Goal: Task Accomplishment & Management: Complete application form

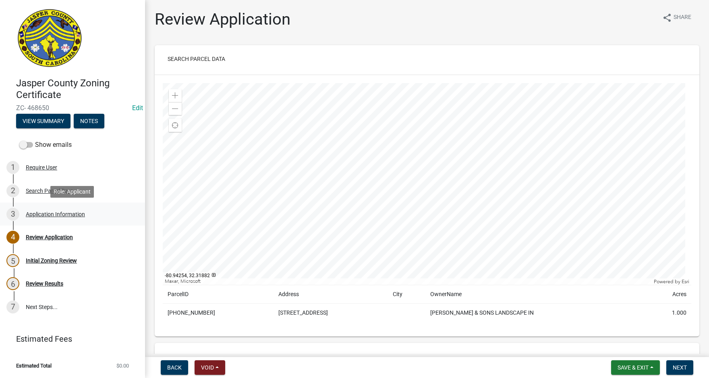
click at [53, 212] on div "Application Information" at bounding box center [55, 214] width 59 height 6
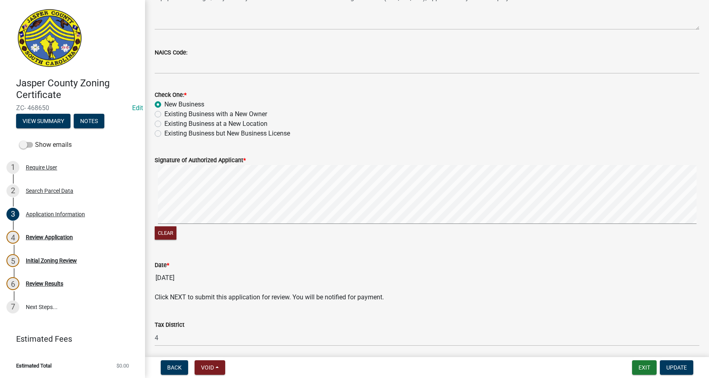
scroll to position [433, 0]
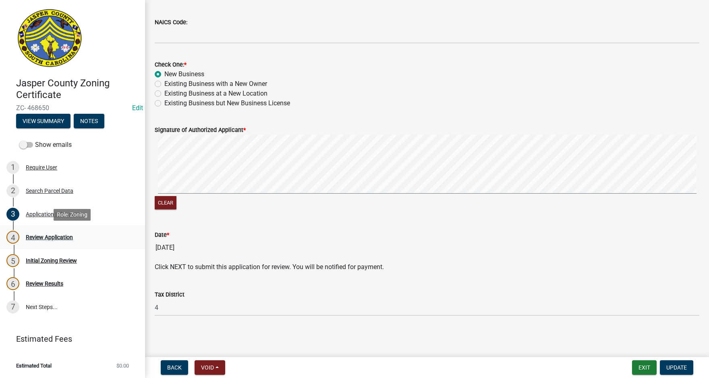
click at [61, 237] on div "Review Application" at bounding box center [49, 237] width 47 height 6
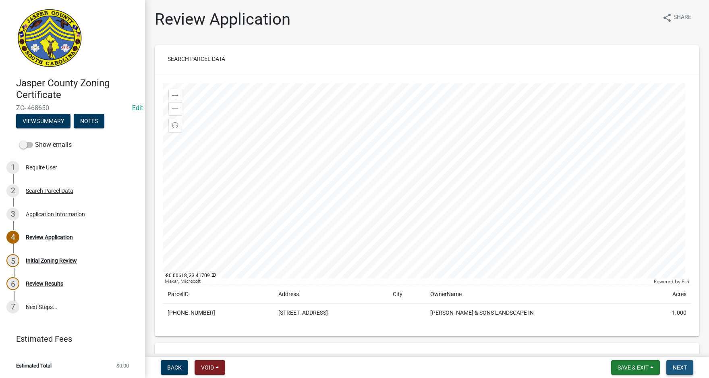
click at [687, 364] on span "Next" at bounding box center [680, 367] width 14 height 6
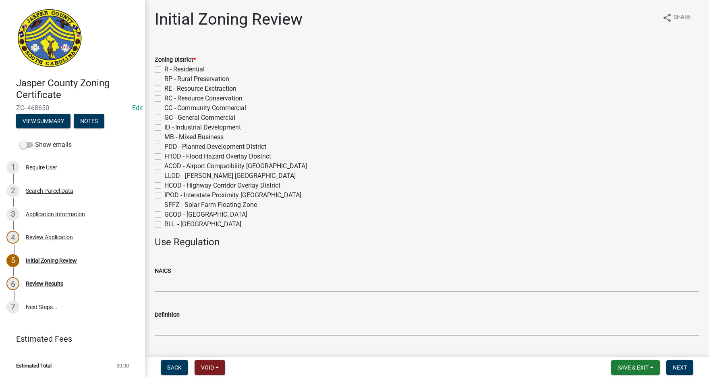
click at [164, 117] on label "GC - General Commercial" at bounding box center [199, 118] width 71 height 10
click at [164, 117] on input "GC - General Commercial" at bounding box center [166, 115] width 5 height 5
checkbox input "true"
checkbox input "false"
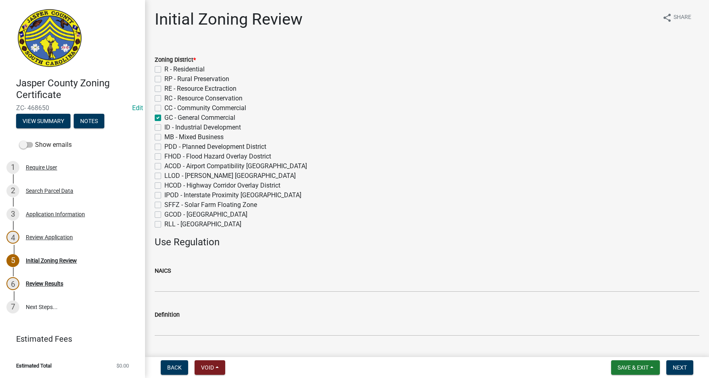
checkbox input "false"
checkbox input "true"
checkbox input "false"
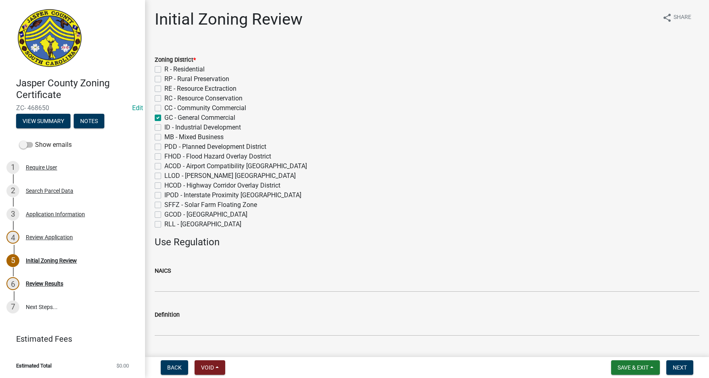
checkbox input "false"
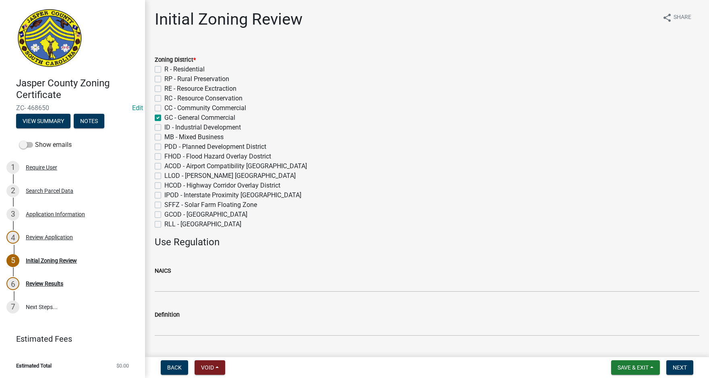
checkbox input "false"
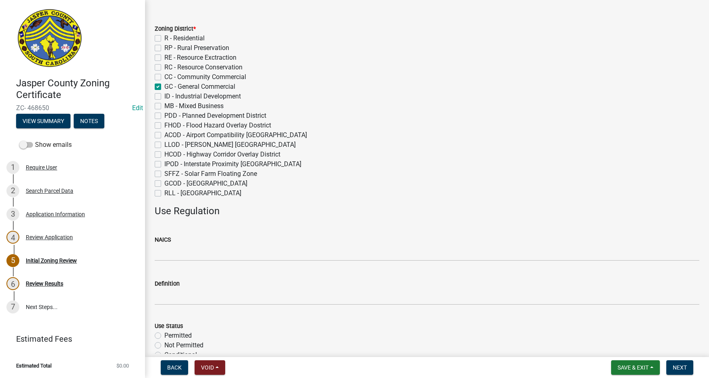
scroll to position [161, 0]
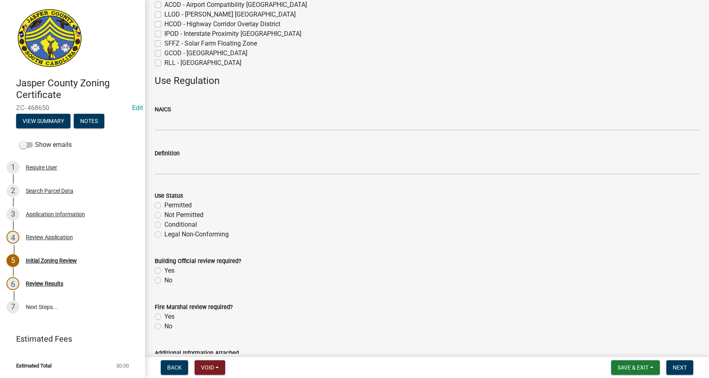
click at [164, 270] on label "Yes" at bounding box center [169, 271] width 10 height 10
click at [164, 270] on input "Yes" at bounding box center [166, 268] width 5 height 5
radio input "true"
click at [164, 317] on label "Yes" at bounding box center [169, 317] width 10 height 10
click at [164, 317] on input "Yes" at bounding box center [166, 314] width 5 height 5
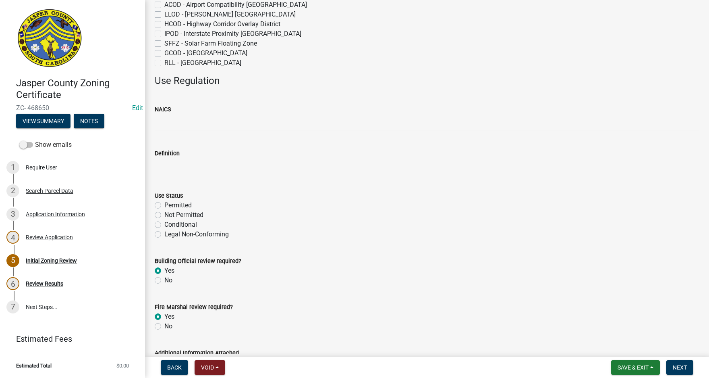
radio input "true"
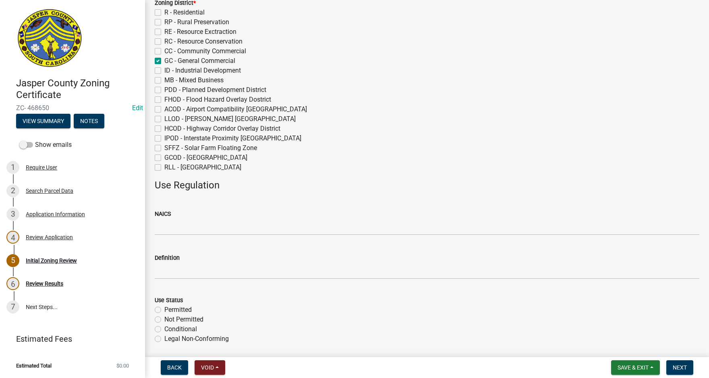
scroll to position [6, 0]
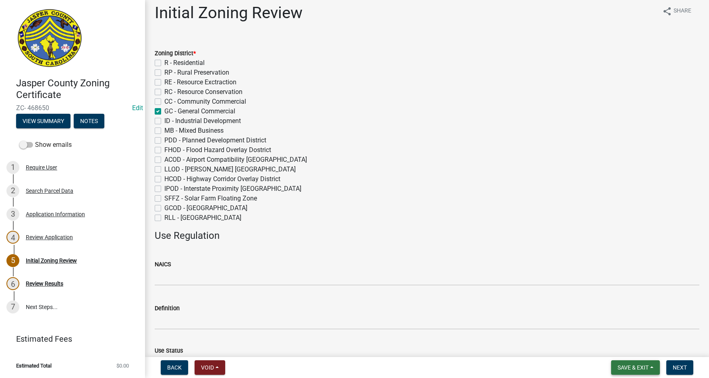
click at [654, 368] on button "Save & Exit" at bounding box center [636, 367] width 49 height 15
click at [626, 331] on button "Save" at bounding box center [628, 326] width 64 height 19
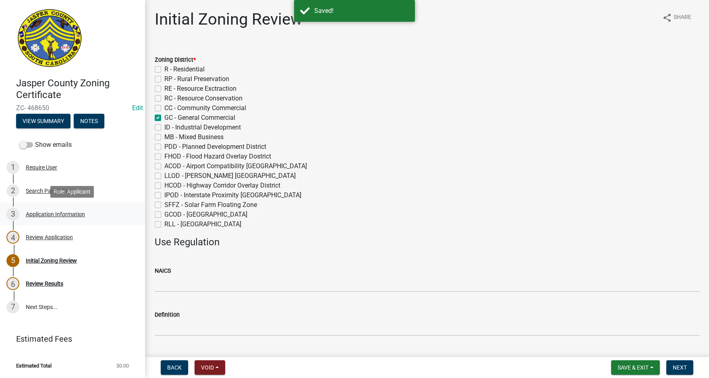
click at [49, 213] on div "Application Information" at bounding box center [55, 214] width 59 height 6
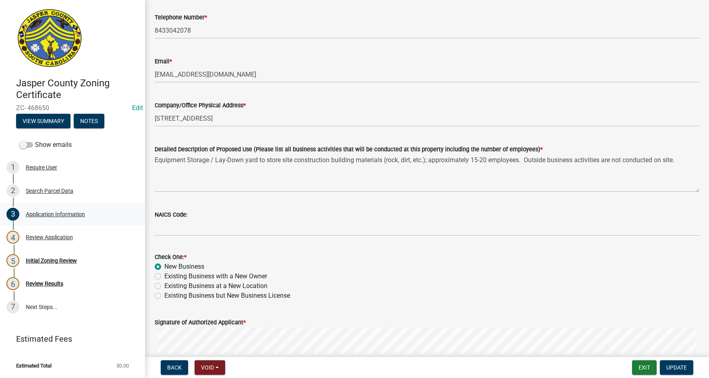
scroll to position [242, 0]
click at [50, 260] on div "Initial Zoning Review" at bounding box center [51, 261] width 51 height 6
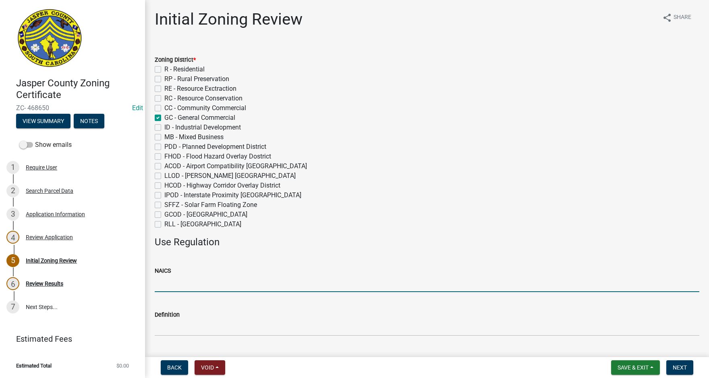
drag, startPoint x: 164, startPoint y: 285, endPoint x: 160, endPoint y: 283, distance: 4.5
click at [163, 284] on input "NAICS" at bounding box center [427, 283] width 545 height 17
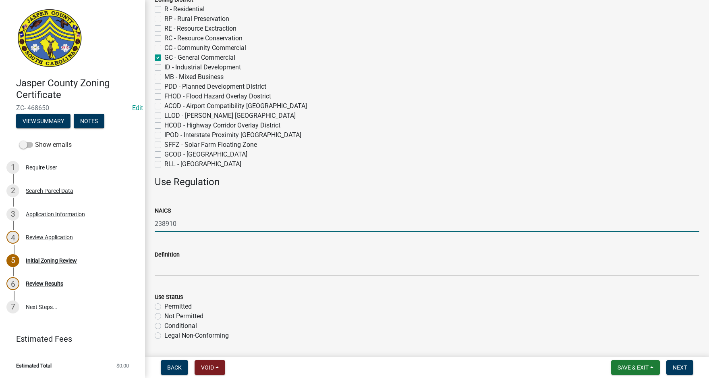
scroll to position [161, 0]
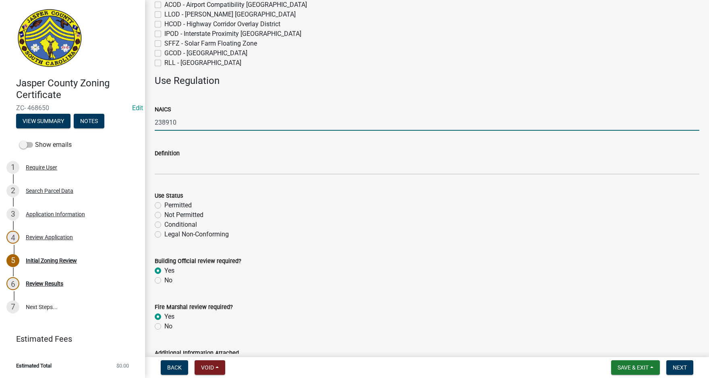
type input "238910"
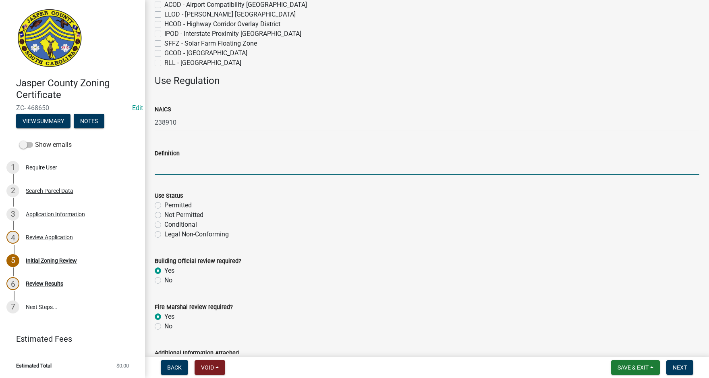
click at [169, 163] on input "Definition" at bounding box center [427, 166] width 545 height 17
paste input "Site Preparation Contractors"
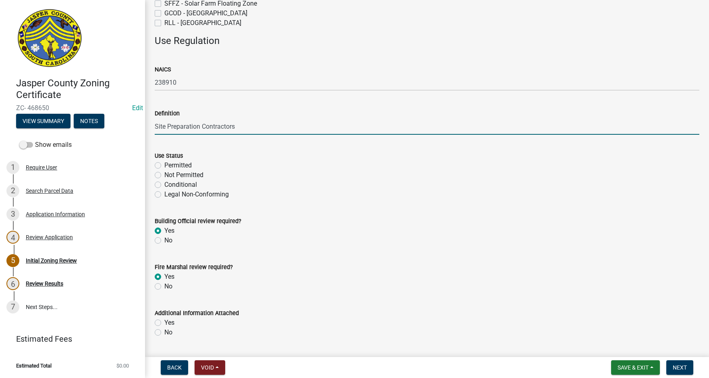
scroll to position [202, 0]
type input "Site Preparation Contractors"
click at [164, 165] on label "Permitted" at bounding box center [177, 165] width 27 height 10
click at [164, 165] on input "Permitted" at bounding box center [166, 162] width 5 height 5
radio input "true"
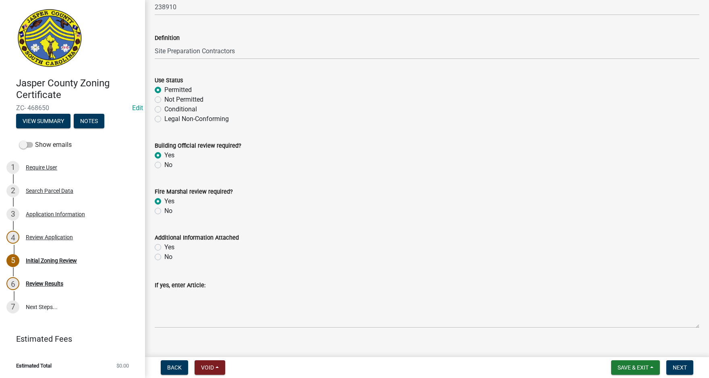
scroll to position [289, 0]
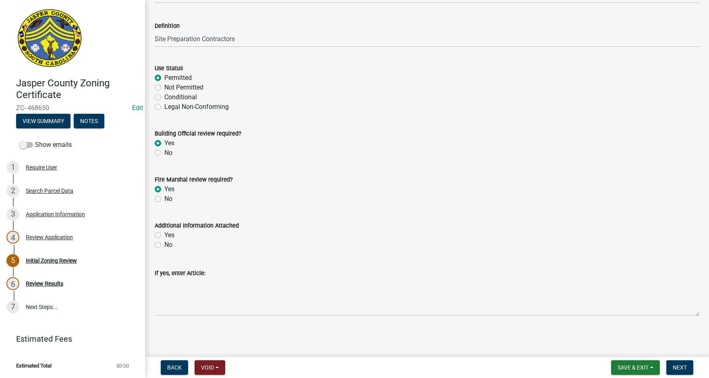
click at [164, 243] on label "No" at bounding box center [168, 245] width 8 height 10
click at [164, 243] on input "No" at bounding box center [166, 242] width 5 height 5
radio input "true"
click at [683, 365] on span "Next" at bounding box center [680, 367] width 14 height 6
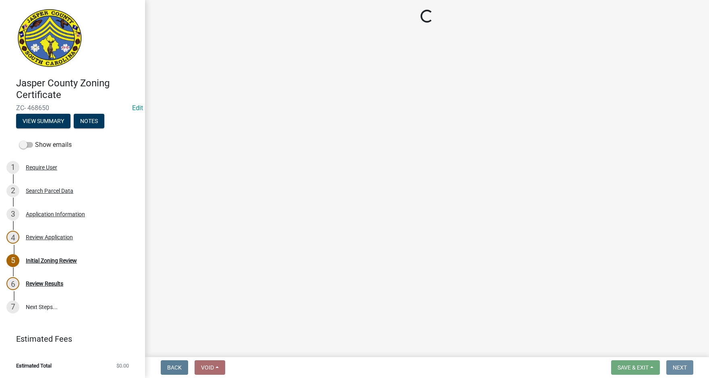
scroll to position [0, 0]
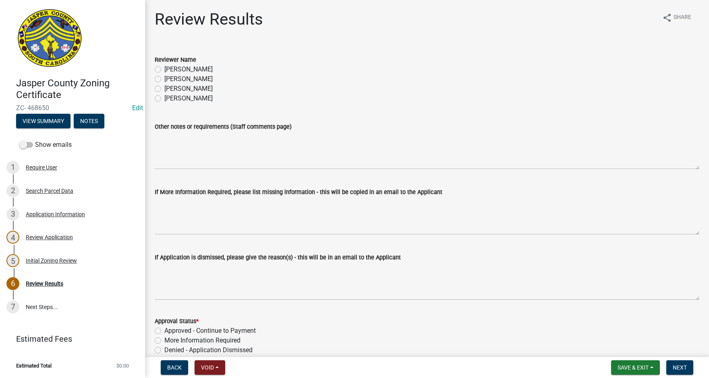
click at [164, 77] on label "[PERSON_NAME]" at bounding box center [188, 79] width 48 height 10
click at [164, 77] on input "[PERSON_NAME]" at bounding box center [166, 76] width 5 height 5
radio input "true"
click at [164, 329] on label "Approved - Continue to Payment" at bounding box center [210, 331] width 92 height 10
click at [164, 329] on input "Approved - Continue to Payment" at bounding box center [166, 328] width 5 height 5
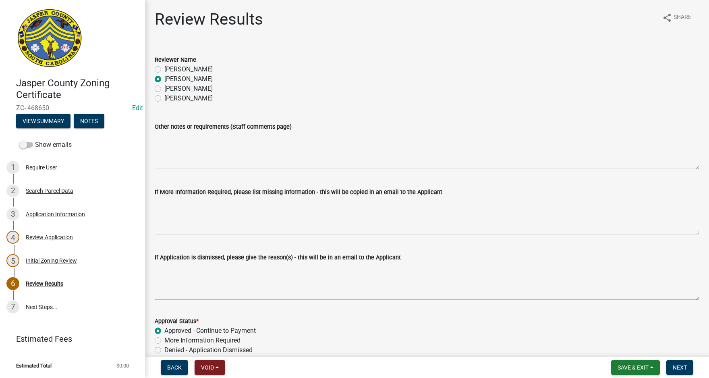
radio input "true"
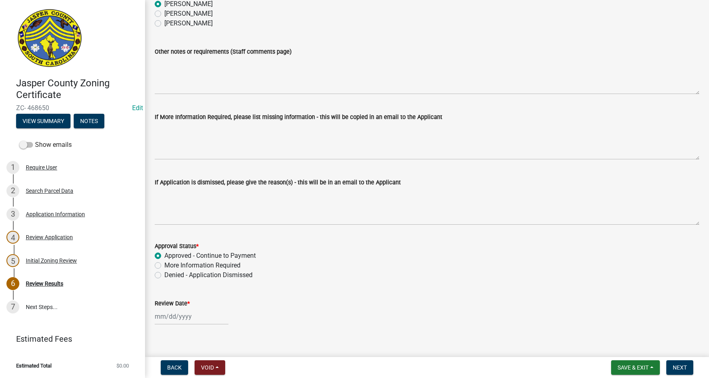
scroll to position [85, 0]
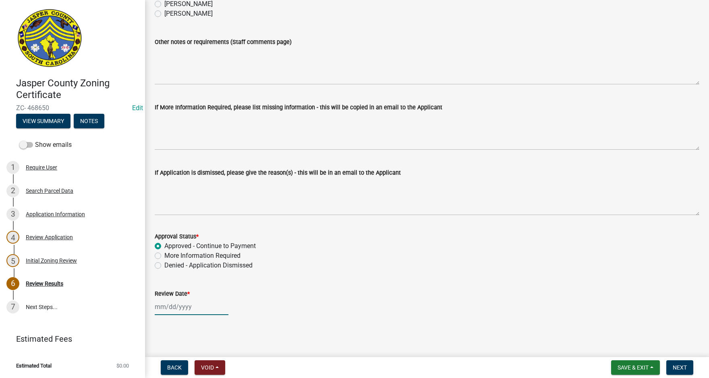
click at [189, 308] on div at bounding box center [192, 306] width 74 height 17
select select "8"
select select "2025"
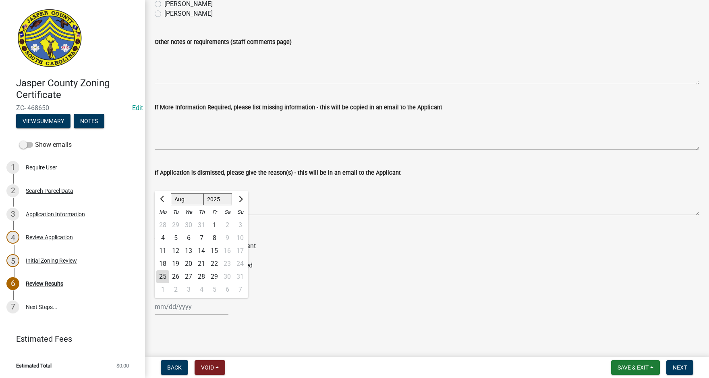
click at [164, 273] on div "25" at bounding box center [162, 276] width 13 height 13
type input "08/25/2025"
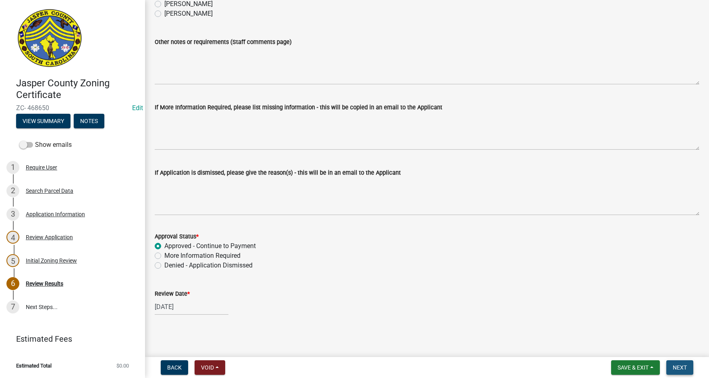
click at [682, 362] on button "Next" at bounding box center [680, 367] width 27 height 15
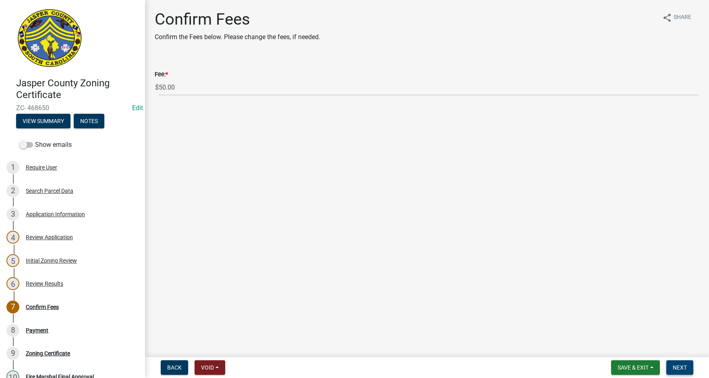
click at [684, 366] on span "Next" at bounding box center [680, 367] width 14 height 6
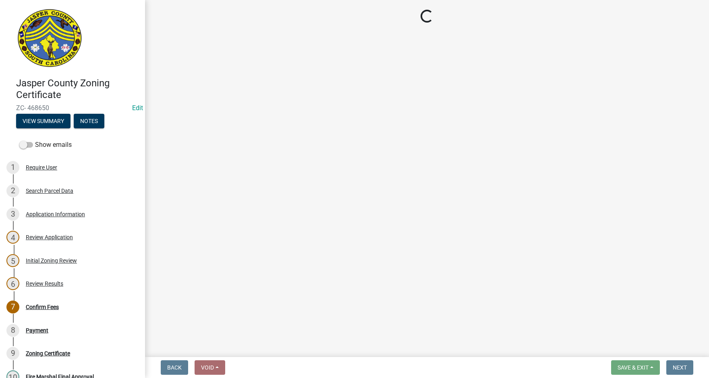
select select "3: 3"
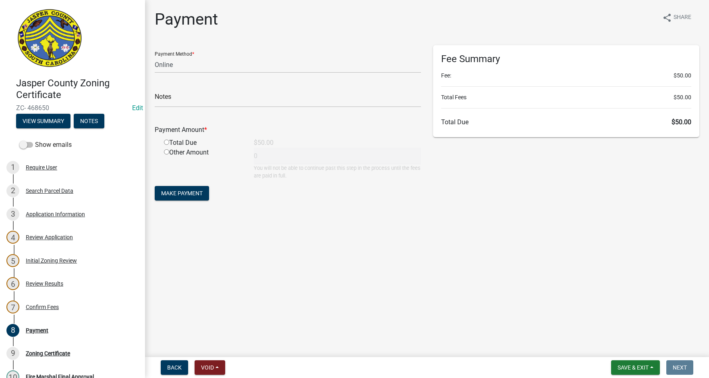
click at [672, 104] on div "Fee Summary Fee: $50.00 Total Fees $50.00 Total Due $50.00" at bounding box center [566, 91] width 266 height 92
